Goal: Task Accomplishment & Management: Complete application form

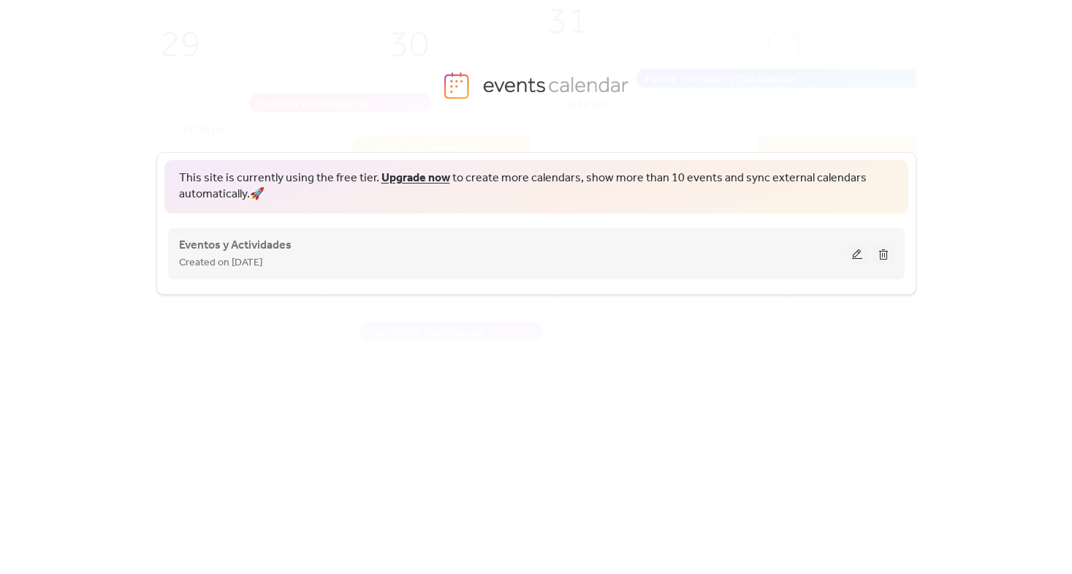
click at [298, 250] on div "Eventos y Actividades Created on [DATE]" at bounding box center [513, 253] width 668 height 35
click at [853, 249] on button at bounding box center [857, 254] width 20 height 22
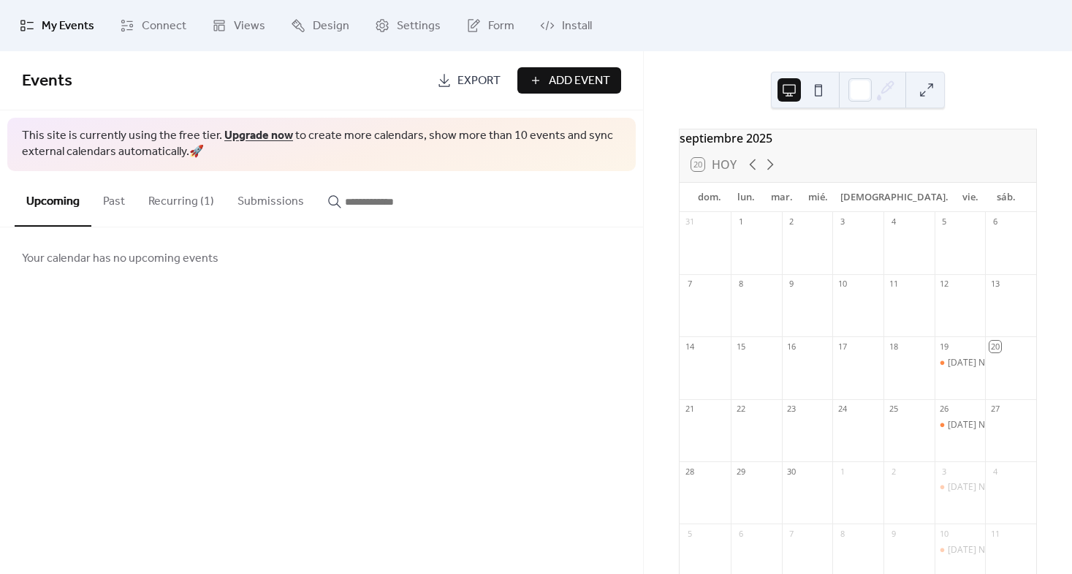
click at [154, 213] on button "Recurring (1)" at bounding box center [181, 198] width 89 height 54
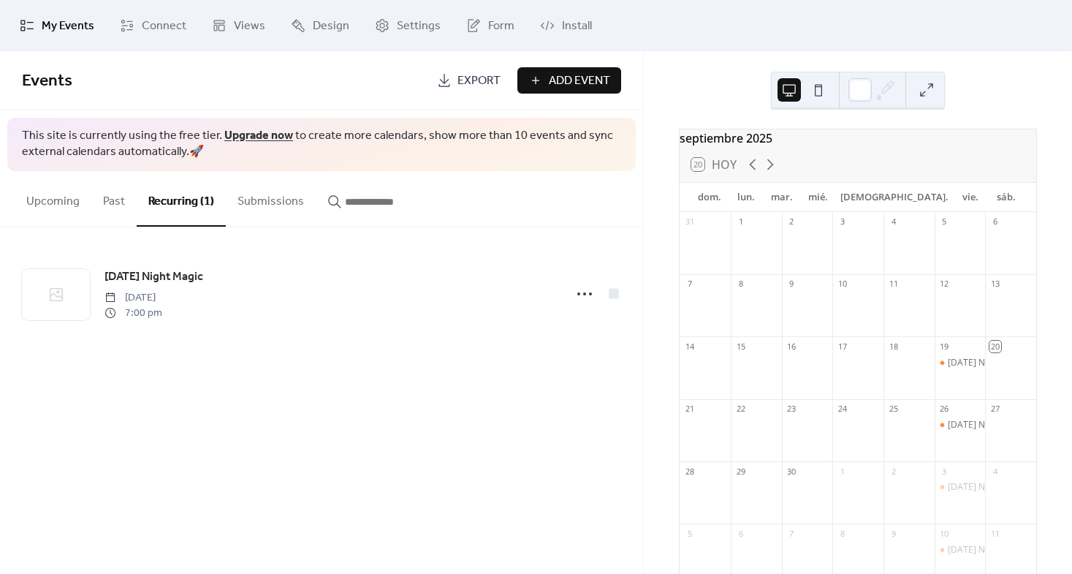
click at [566, 82] on span "Add Event" at bounding box center [579, 81] width 61 height 18
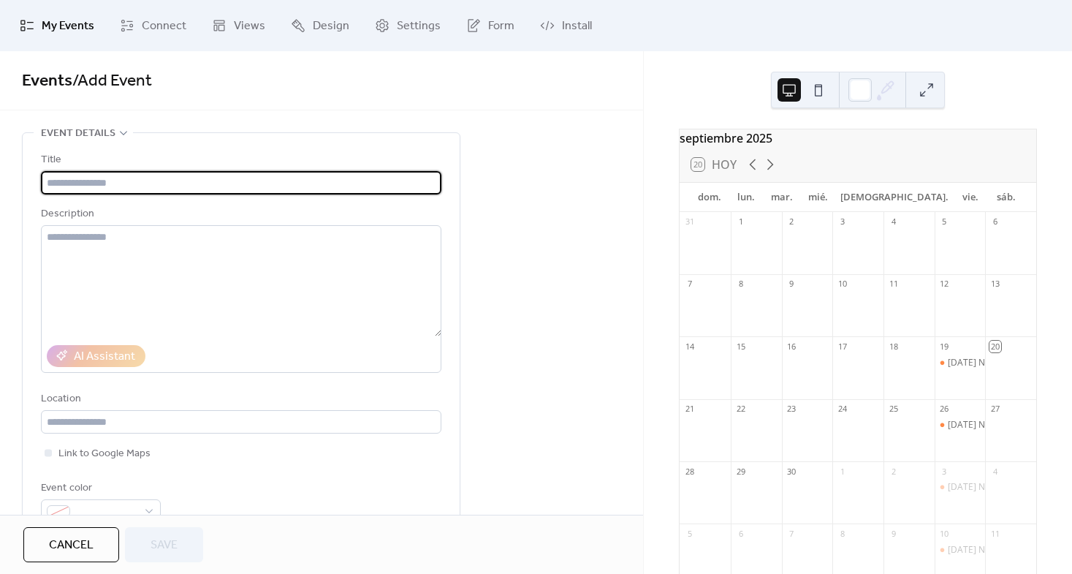
type input "*"
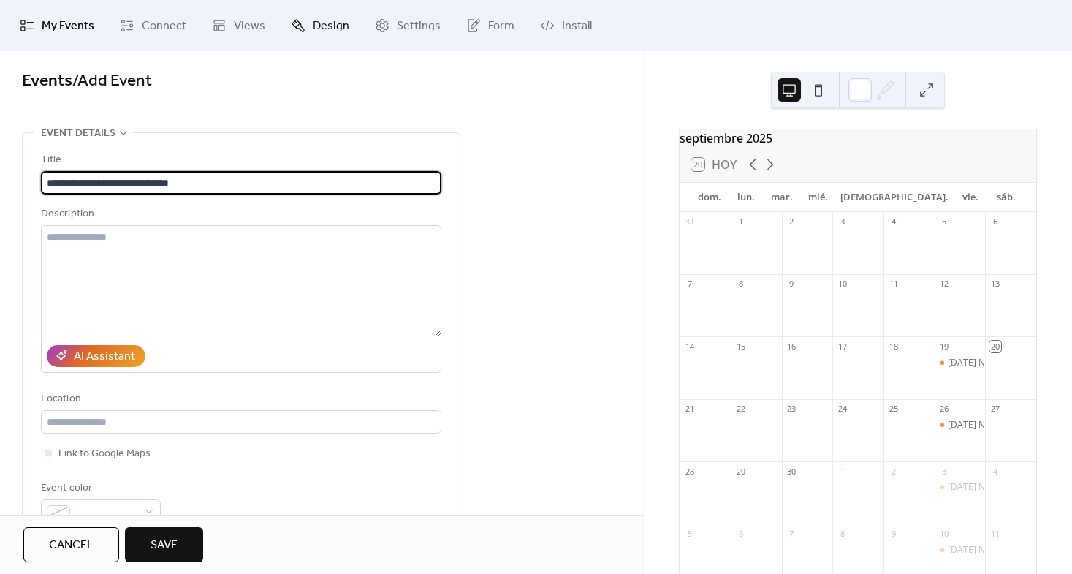
type input "**********"
